Goal: Task Accomplishment & Management: Manage account settings

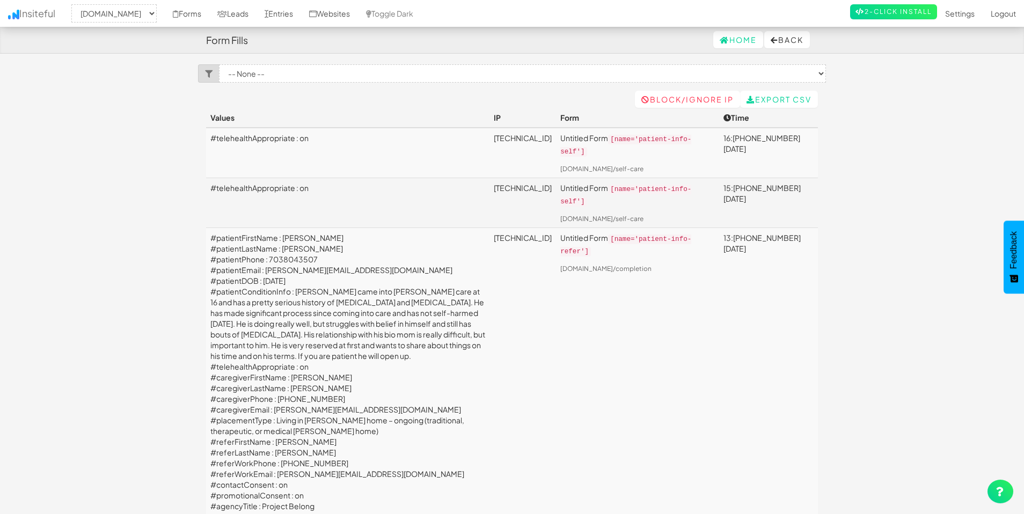
select select "2385"
click at [358, 15] on link "Websites" at bounding box center [329, 13] width 57 height 27
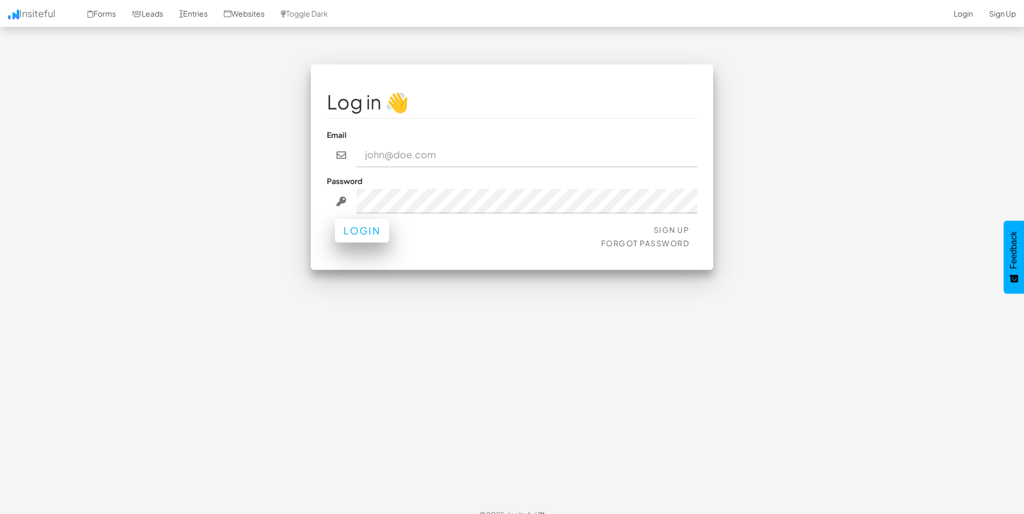
type input "admin@herenow.health"
click at [371, 233] on button "Login" at bounding box center [362, 231] width 54 height 24
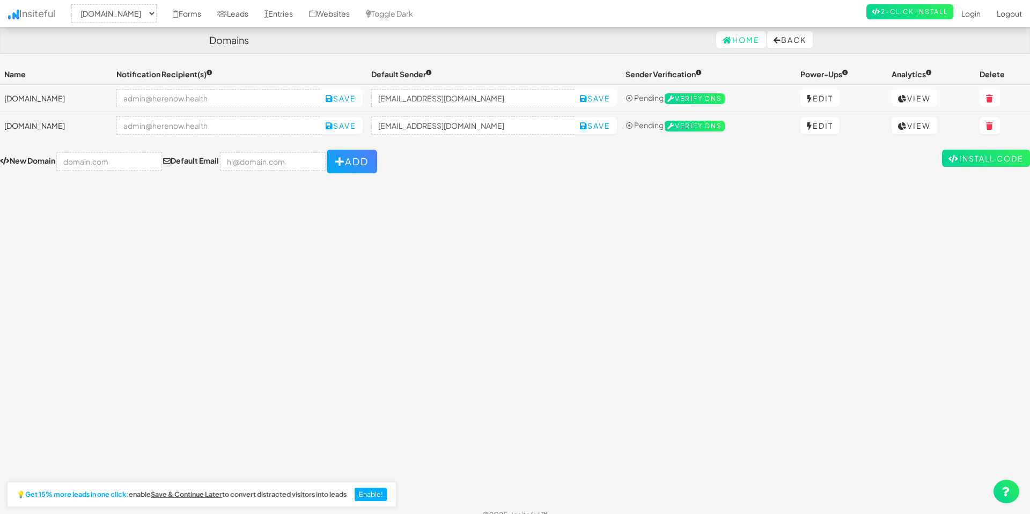
select select "2385"
click at [300, 10] on link "Entries" at bounding box center [278, 13] width 45 height 27
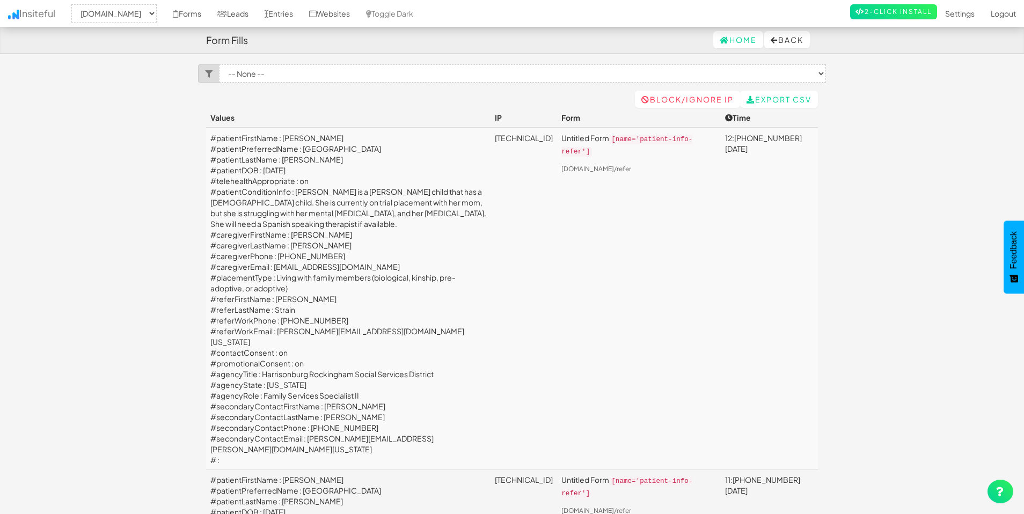
select select "2385"
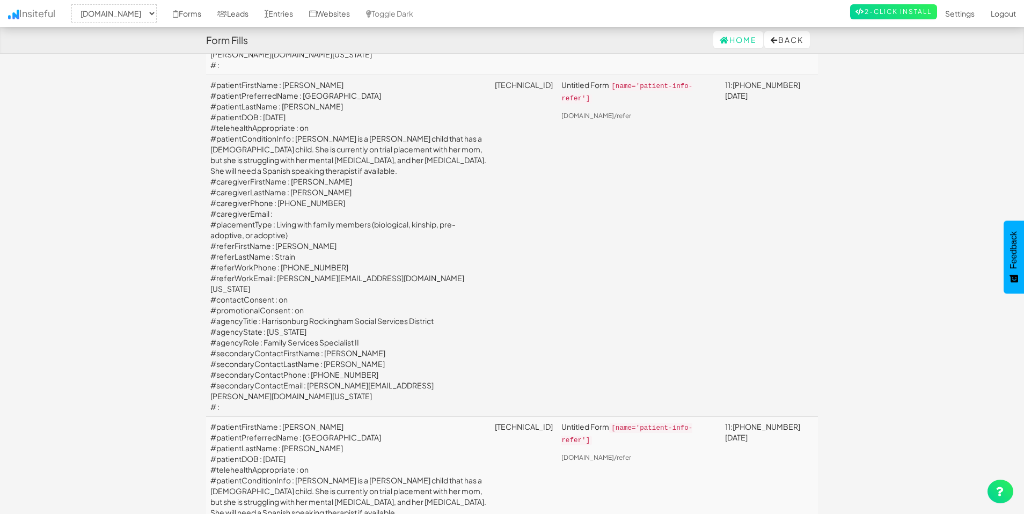
scroll to position [1004, 0]
